Goal: Task Accomplishment & Management: Use online tool/utility

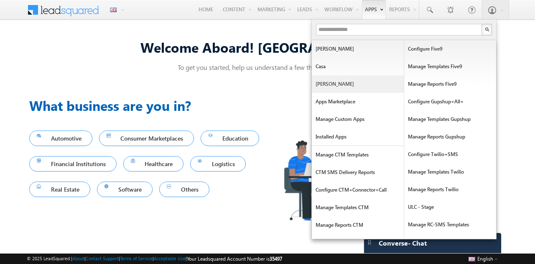
click at [355, 83] on link "[PERSON_NAME]" at bounding box center [358, 84] width 92 height 18
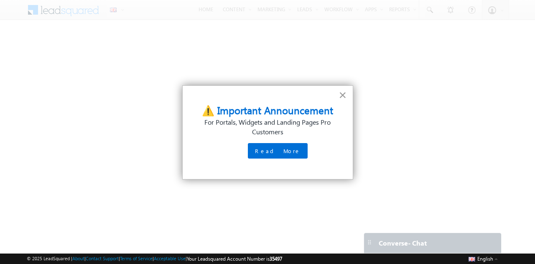
click at [341, 92] on button "×" at bounding box center [342, 94] width 8 height 13
